Goal: Information Seeking & Learning: Learn about a topic

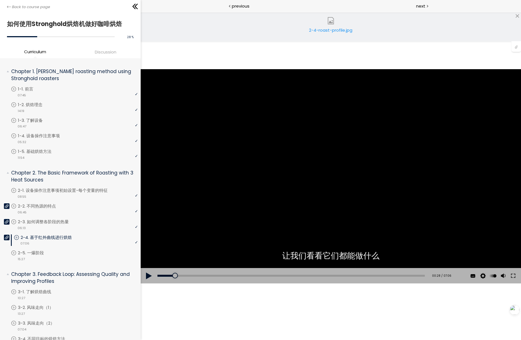
scroll to position [267, 0]
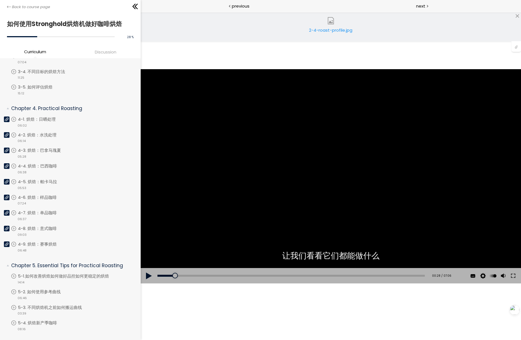
click at [149, 276] on button at bounding box center [149, 276] width 17 height 16
drag, startPoint x: 504, startPoint y: 259, endPoint x: 503, endPoint y: 253, distance: 5.9
click at [503, 253] on div at bounding box center [503, 253] width 0 height 0
drag, startPoint x: 503, startPoint y: 253, endPoint x: 503, endPoint y: 248, distance: 4.5
click at [503, 248] on div at bounding box center [503, 248] width 0 height 0
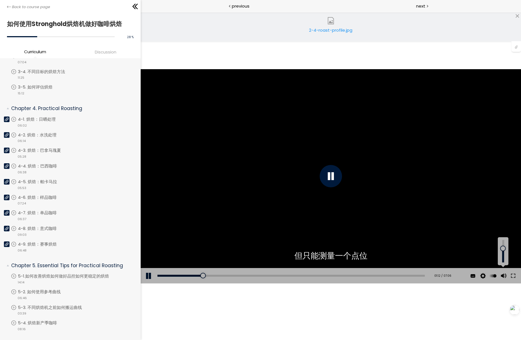
click at [181, 274] on div "Add chapter 05:18" at bounding box center [291, 276] width 267 height 16
click at [178, 274] on div "00:34" at bounding box center [291, 275] width 267 height 2
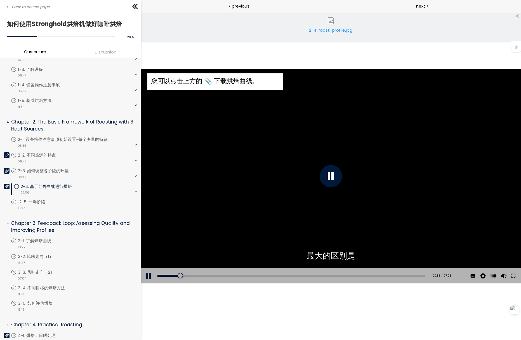
scroll to position [35, 0]
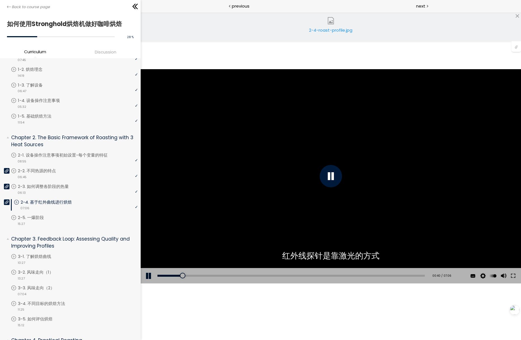
click at [169, 277] on div "Add chapter 00:24" at bounding box center [291, 276] width 267 height 16
click at [169, 276] on div "00:18" at bounding box center [291, 275] width 267 height 2
click at [209, 18] on div "2-4-roast-profile.jpg" at bounding box center [331, 26] width 380 height 29
click at [196, 209] on div "您可以点击上方的 📎 下载烘焙曲线。" at bounding box center [331, 176] width 380 height 214
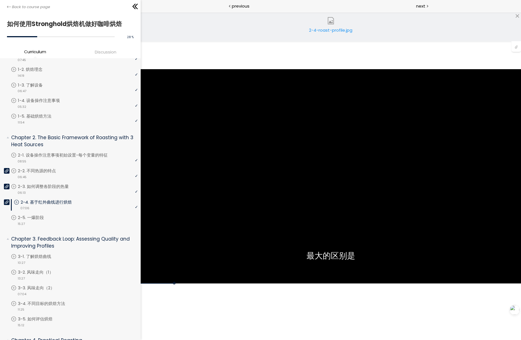
click at [324, 32] on div "2-4-roast-profile.jpg" at bounding box center [331, 32] width 48 height 11
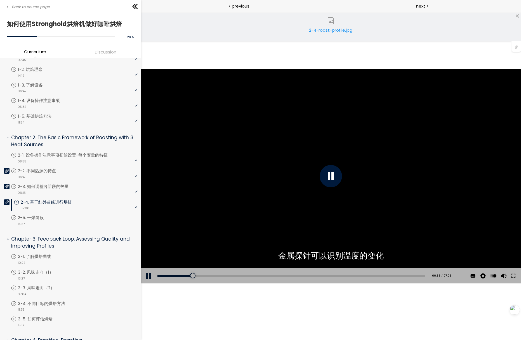
click at [213, 65] on div "点击播放声音 @keyframes VOLUME_SMALL_WAVE_FLASH { 0% { opacity: 0; } 33% { opacity: 1…" at bounding box center [331, 175] width 380 height 327
click at [198, 95] on div "您可以点击上方的 📎 下载烘焙曲线。" at bounding box center [331, 176] width 380 height 214
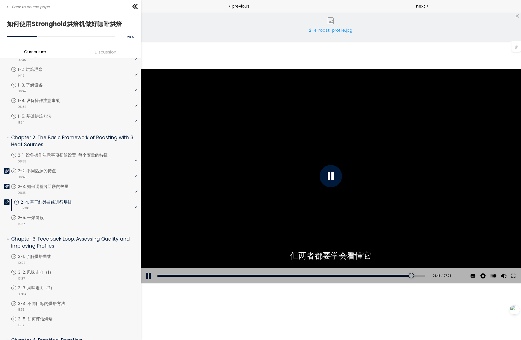
click at [258, 117] on div "您可以点击上方的 📎 下载烘焙曲线。" at bounding box center [331, 176] width 380 height 214
click at [306, 276] on div "04:03" at bounding box center [291, 275] width 267 height 2
click at [286, 274] on div "03:28" at bounding box center [291, 275] width 267 height 2
click at [271, 276] on div "Add chapter 03:06" at bounding box center [291, 276] width 267 height 16
click at [271, 275] on div "03:05" at bounding box center [291, 275] width 267 height 2
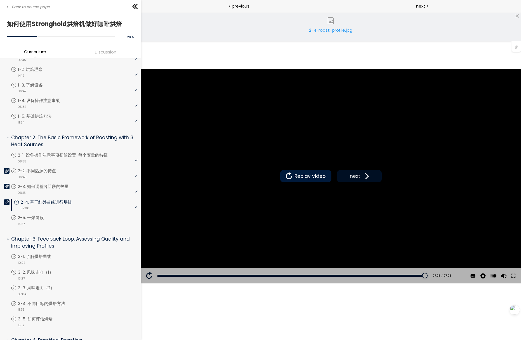
click at [355, 176] on span "next" at bounding box center [355, 175] width 13 height 7
